Goal: Check status: Check status

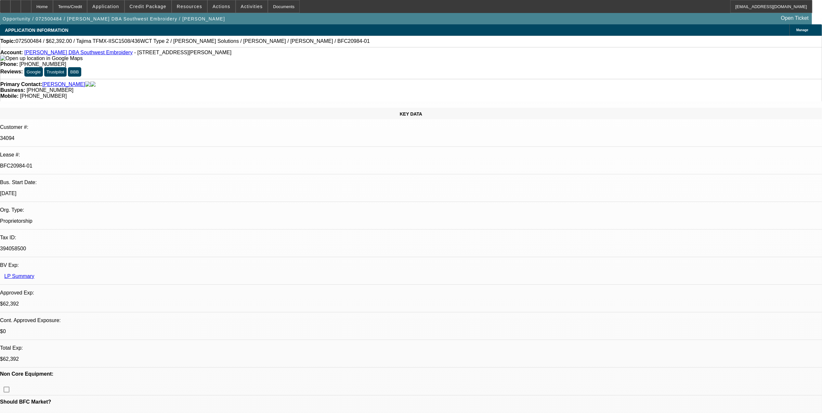
select select "0.2"
select select "2"
select select "0.1"
select select "0.2"
select select "2"
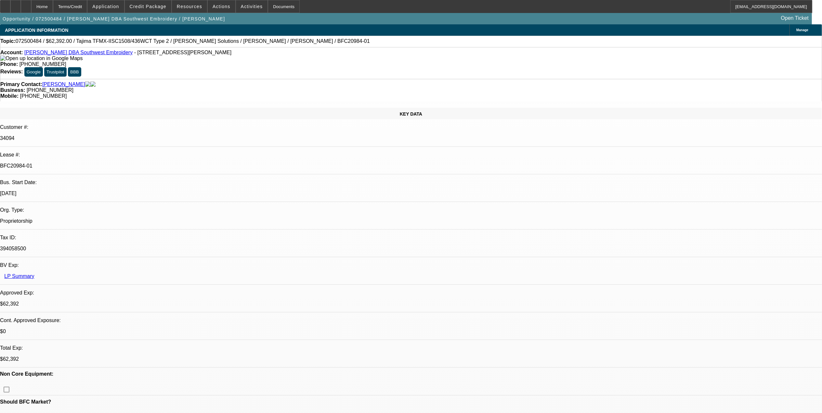
select select "0.1"
select select "0.15"
select select "2"
select select "0.1"
select select "0.15"
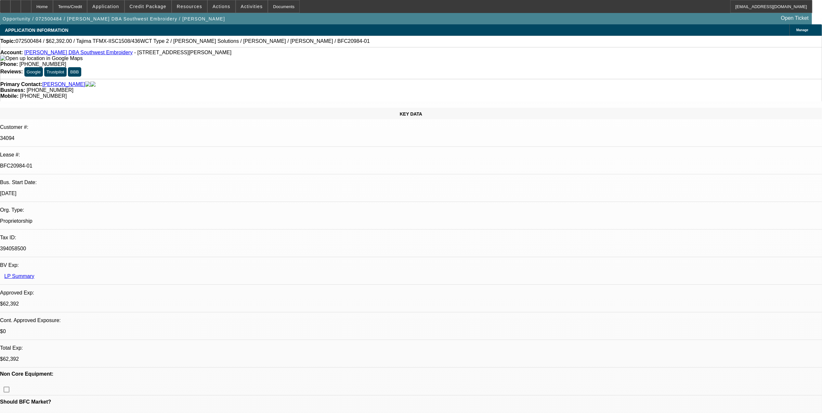
select select "2"
select select "0.1"
select select "1"
select select "2"
select select "4"
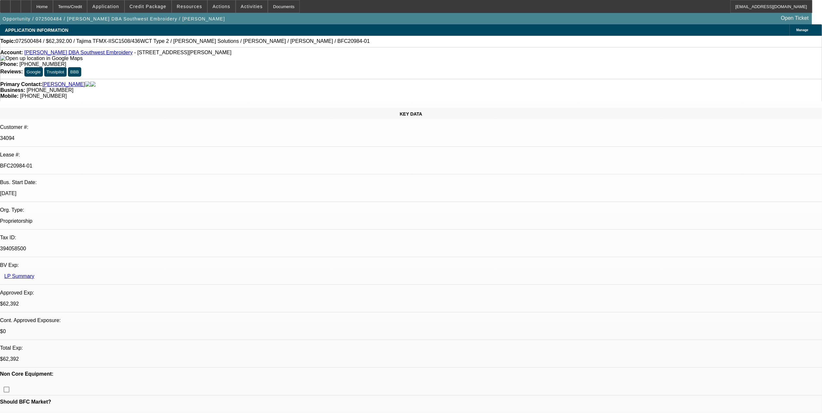
select select "1"
select select "2"
select select "4"
select select "1"
select select "2"
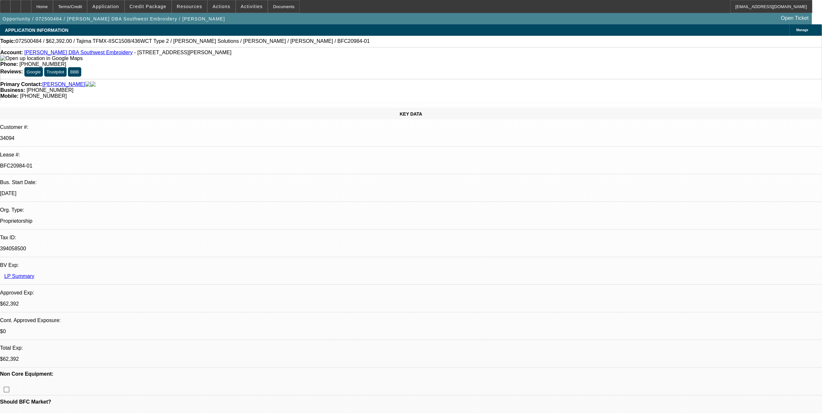
select select "4"
select select "1"
select select "2"
select select "4"
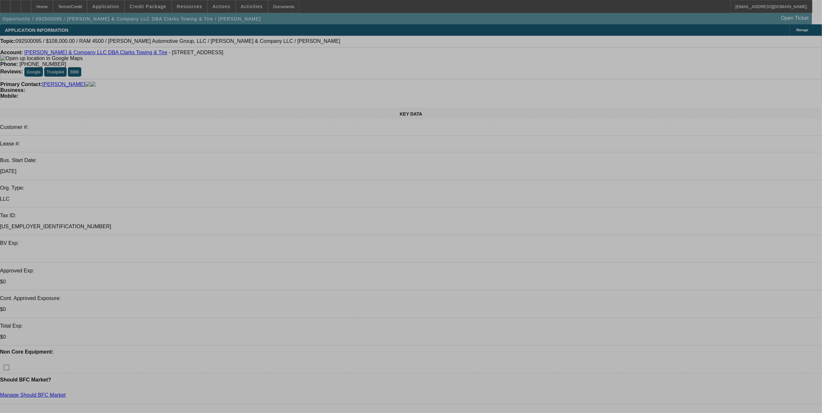
select select "0.1"
select select "2"
select select "0"
select select "0.1"
select select "2"
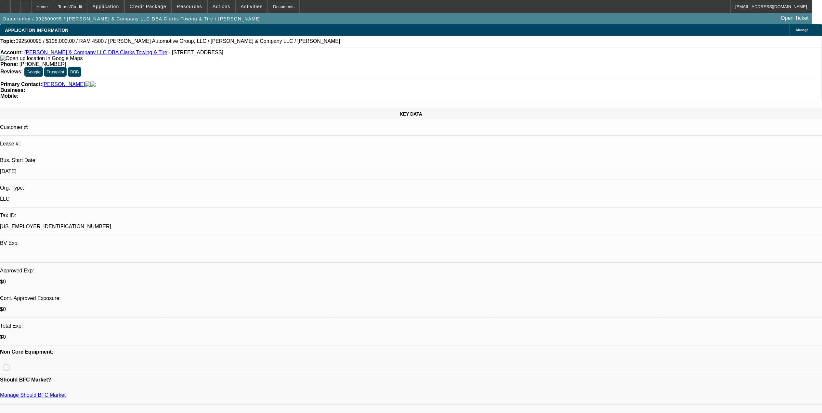
select select "0"
select select "0.1"
select select "2"
select select "0"
select select "0.1"
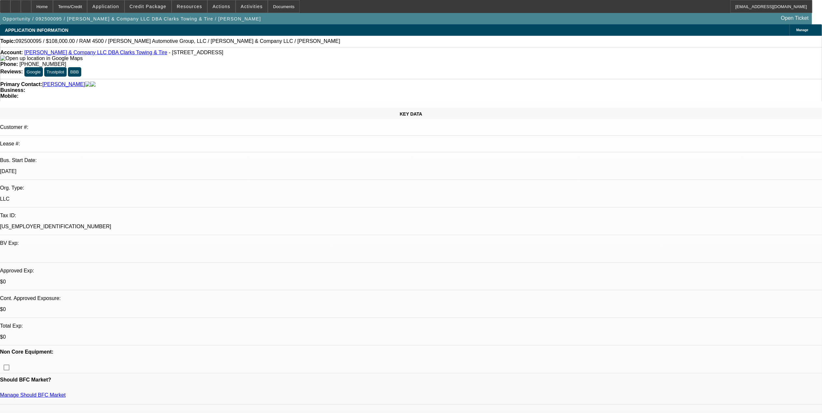
select select "2"
select select "0"
select select "1"
select select "2"
select select "6"
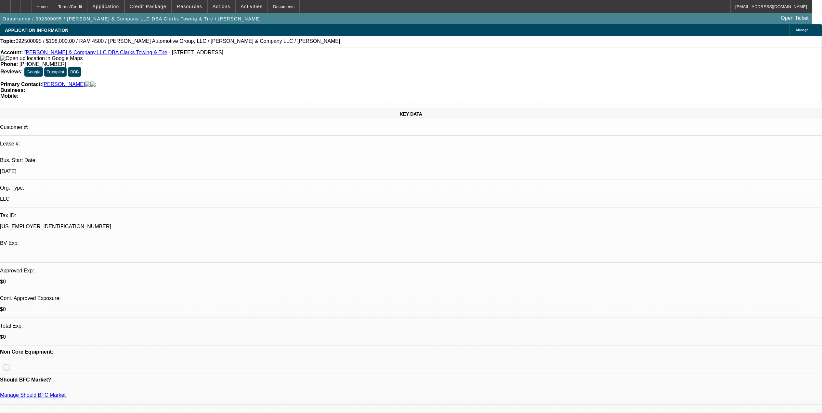
select select "1"
select select "2"
select select "6"
select select "1"
select select "2"
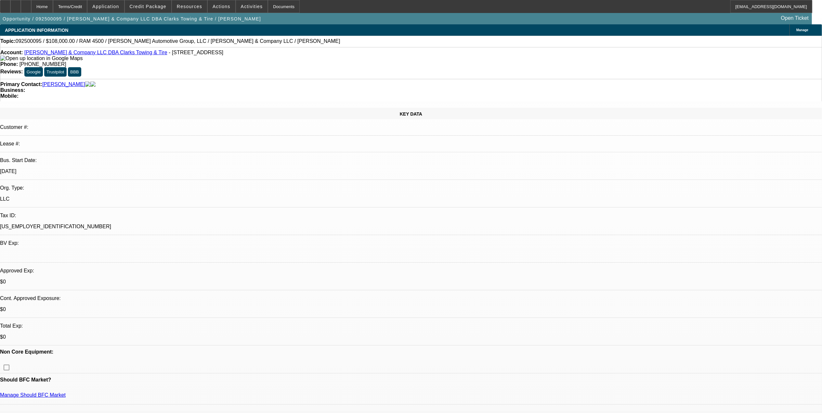
select select "6"
select select "1"
select select "2"
select select "6"
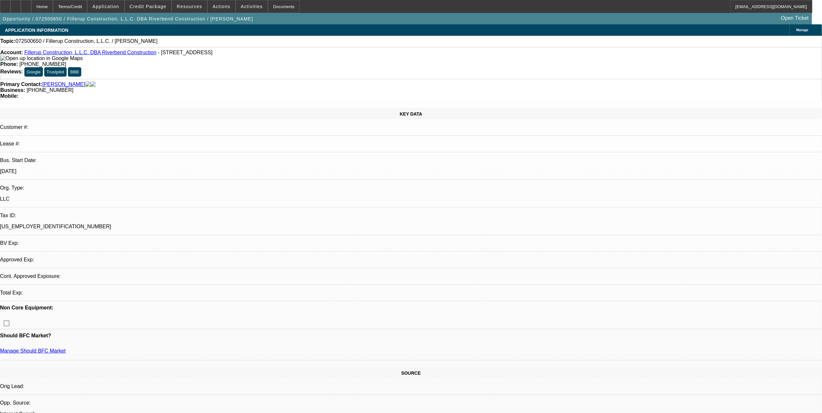
select select "0"
select select "2"
select select "0.1"
select select "1"
select select "2"
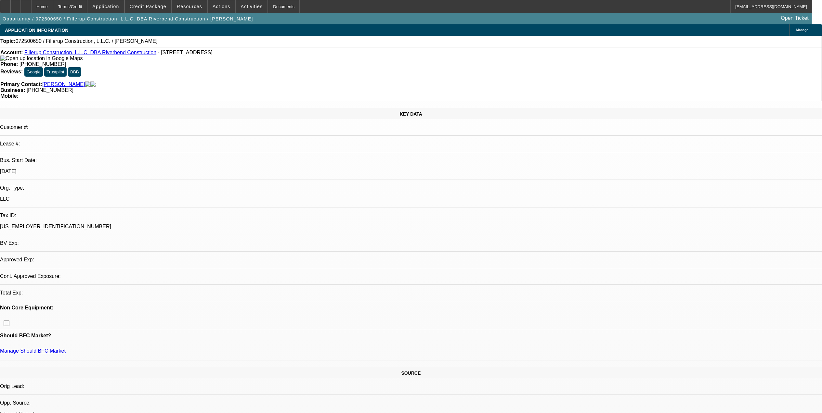
select select "4"
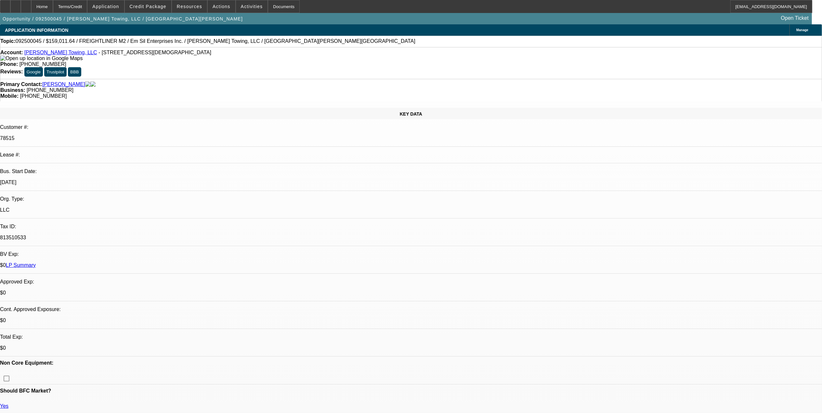
select select "0"
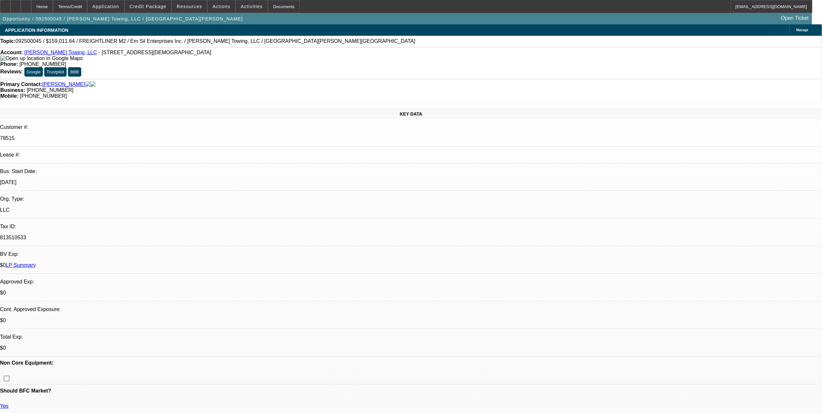
select select "0"
select select "1"
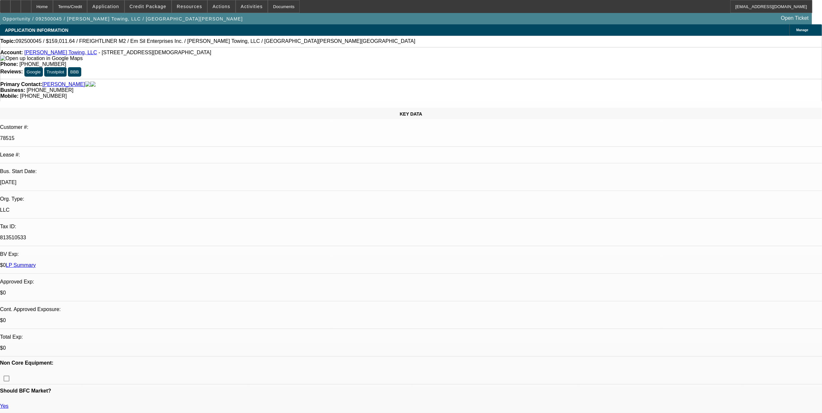
select select "3"
select select "6"
select select "1"
select select "6"
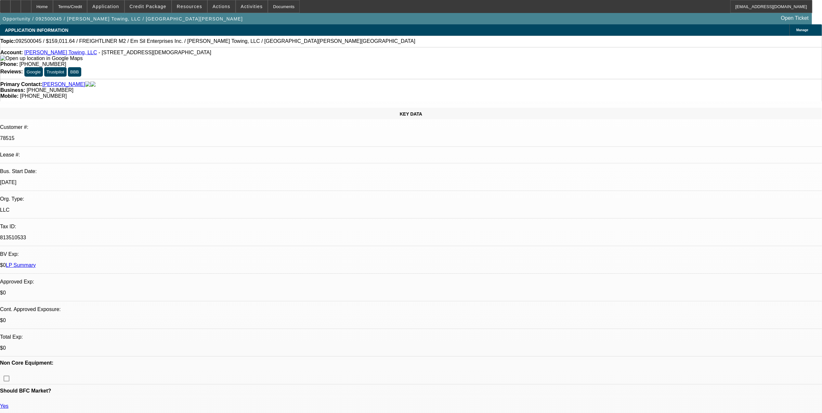
select select "1"
select select "6"
